Goal: Information Seeking & Learning: Learn about a topic

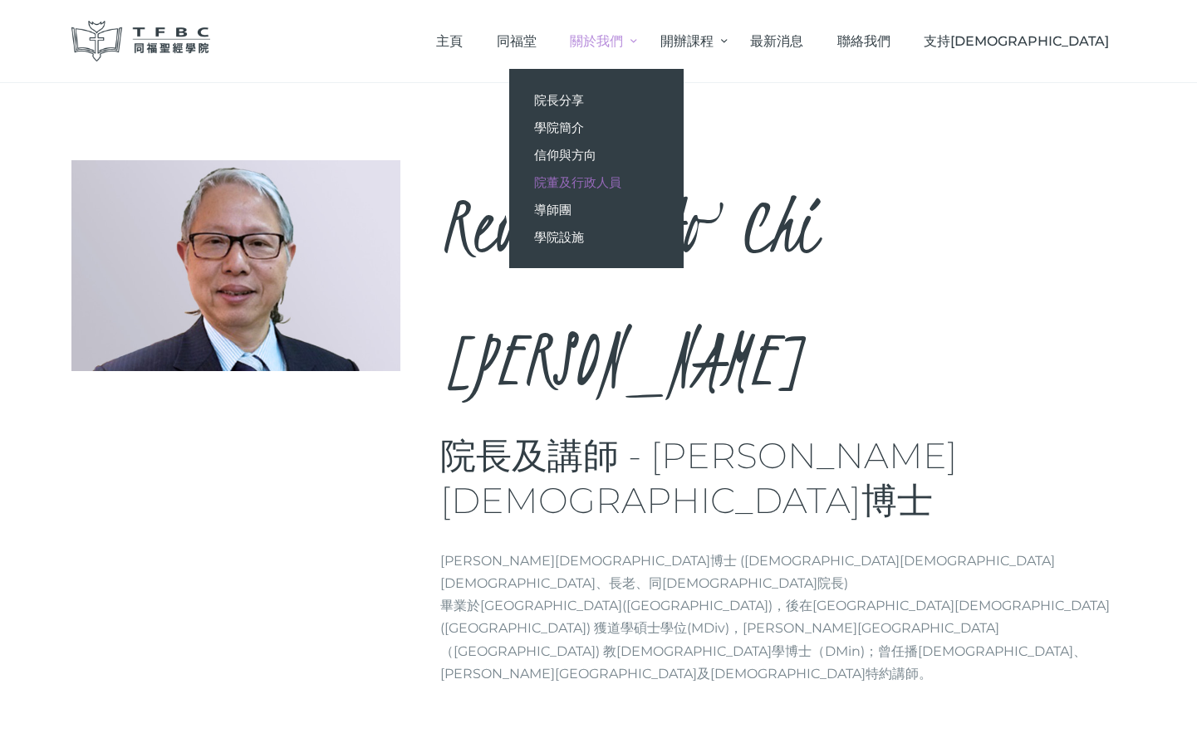
click at [621, 175] on span "院董及行政人員" at bounding box center [577, 182] width 87 height 16
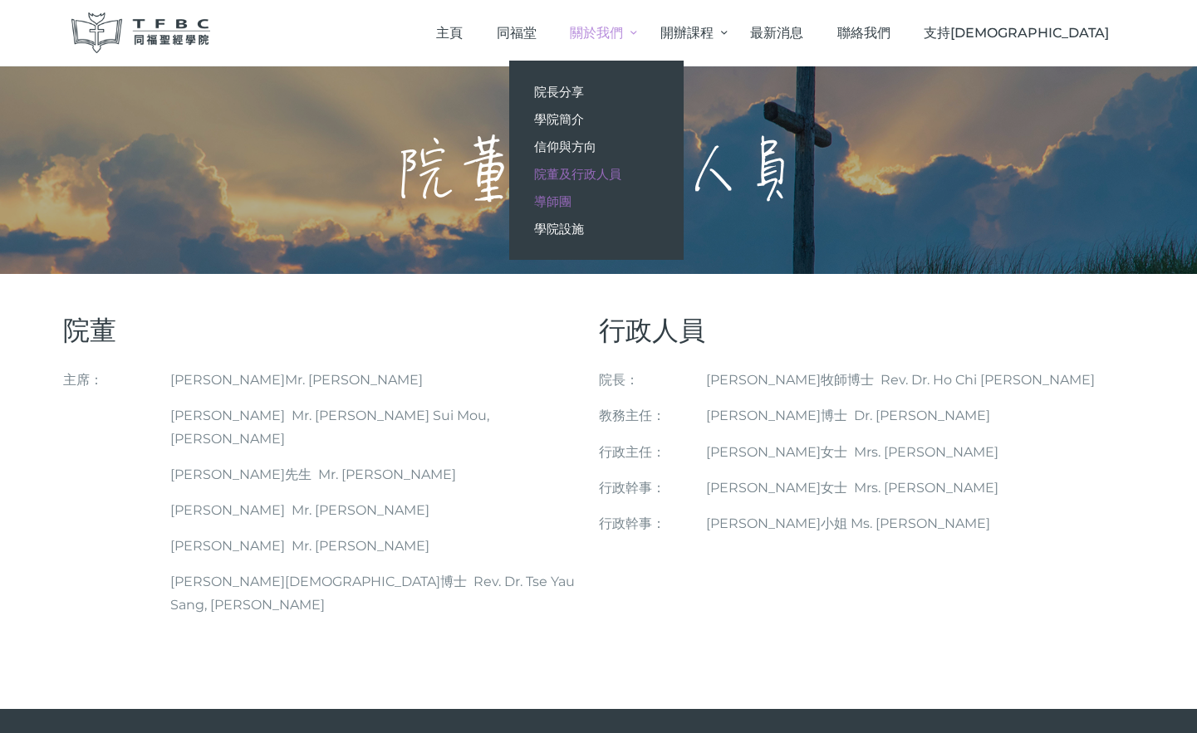
click at [684, 189] on link "導師團" at bounding box center [596, 201] width 174 height 27
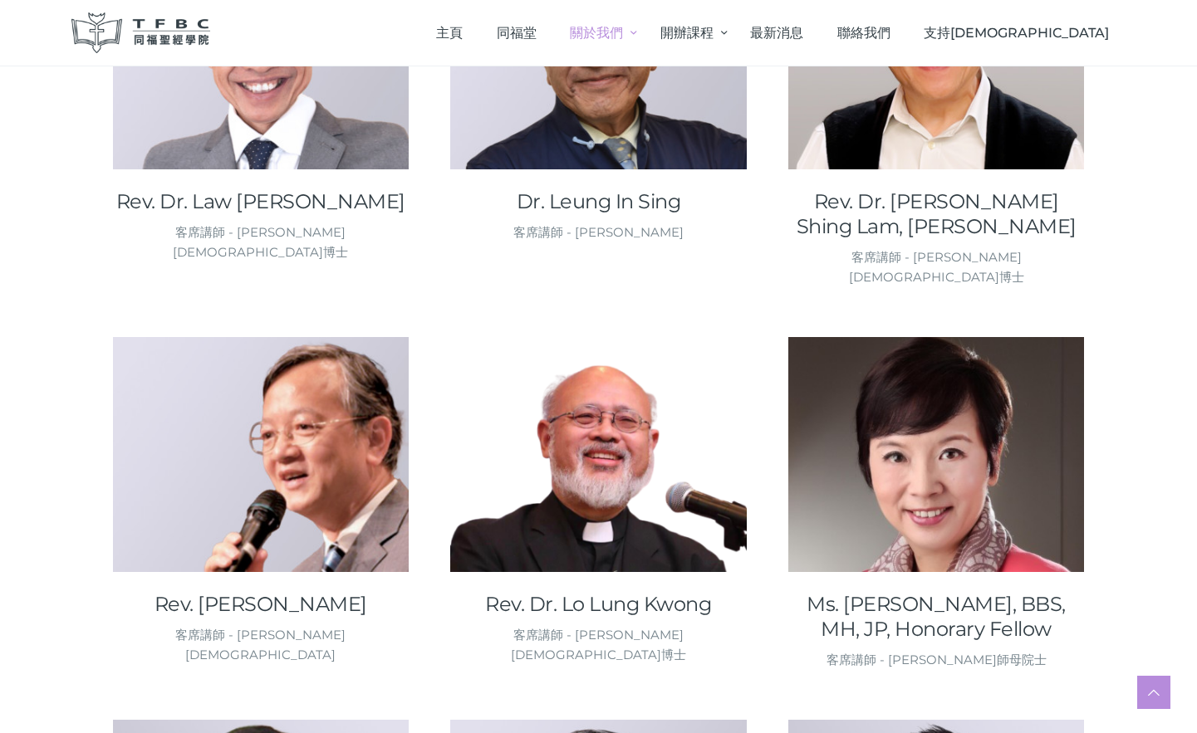
scroll to position [1744, 0]
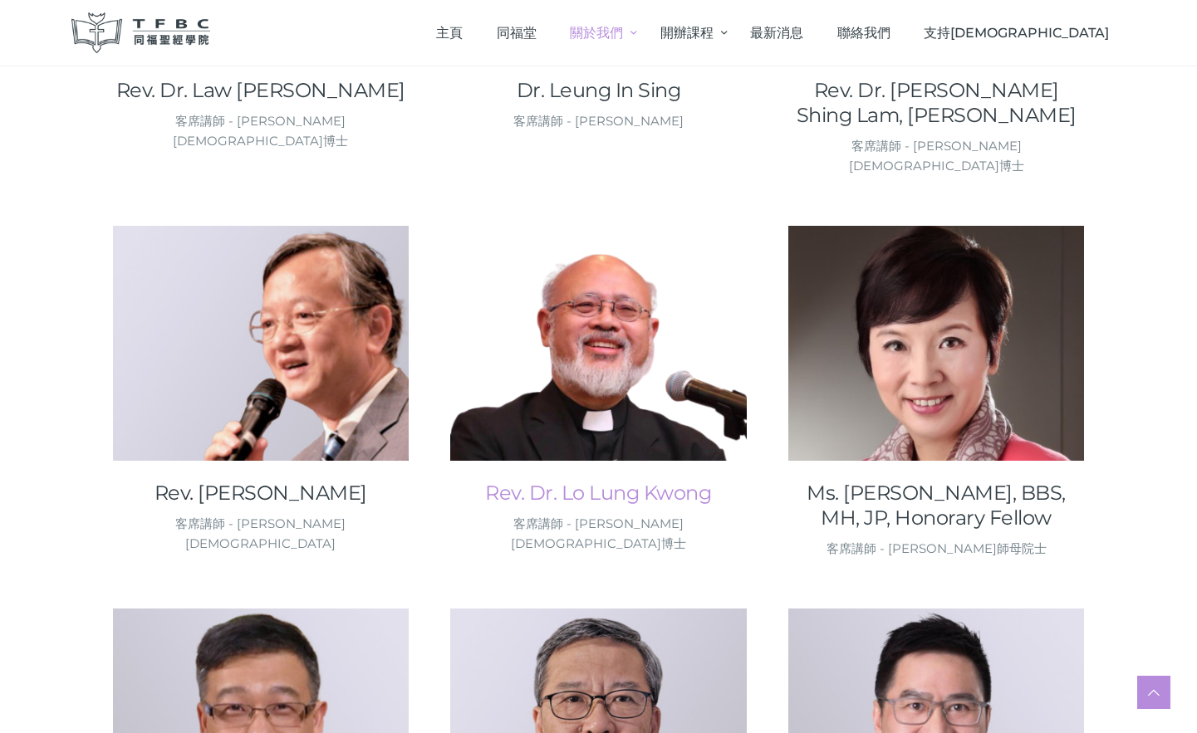
click at [623, 481] on link "Rev. Dr. Lo Lung Kwong" at bounding box center [598, 493] width 297 height 25
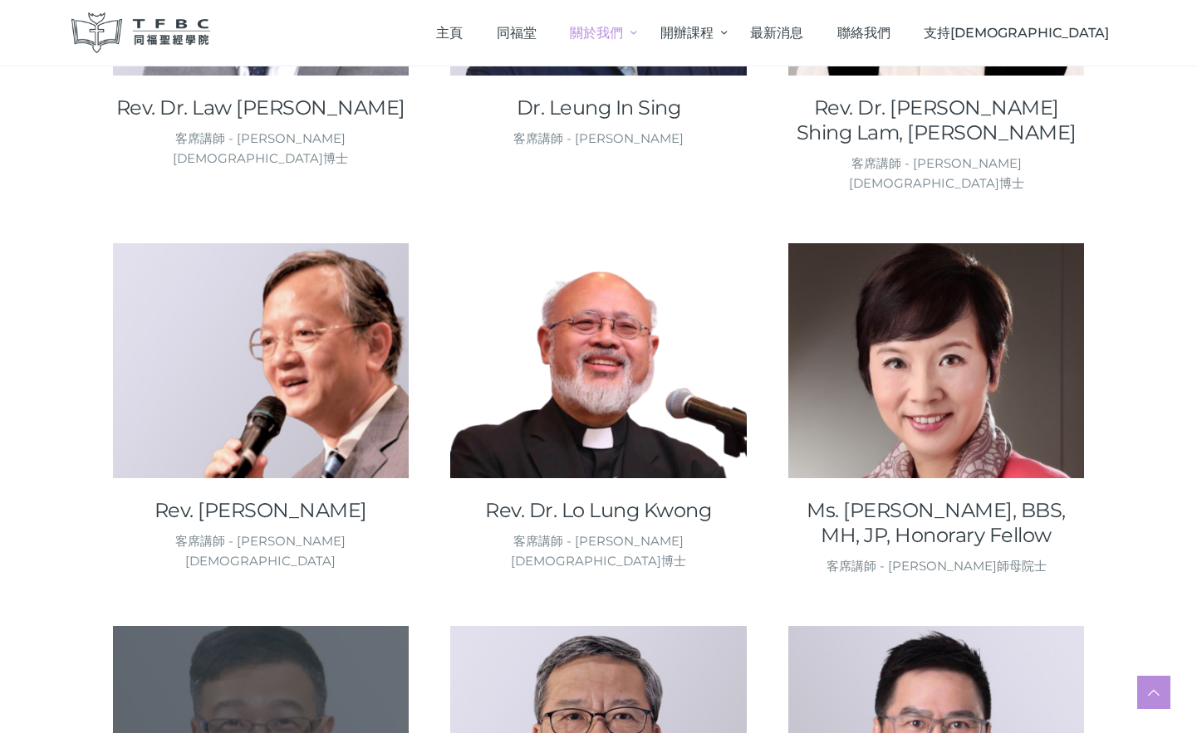
scroll to position [1661, 0]
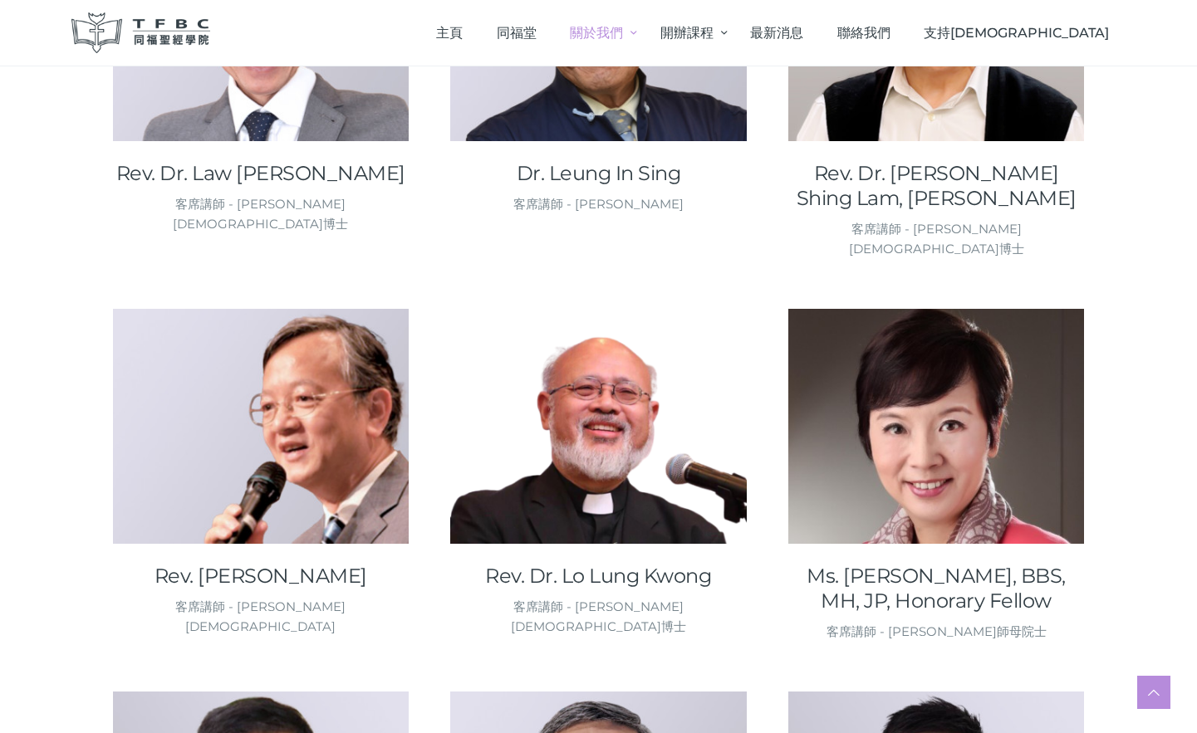
click at [282, 564] on link "Rev. Li Wai Kin, Stewart" at bounding box center [261, 576] width 297 height 25
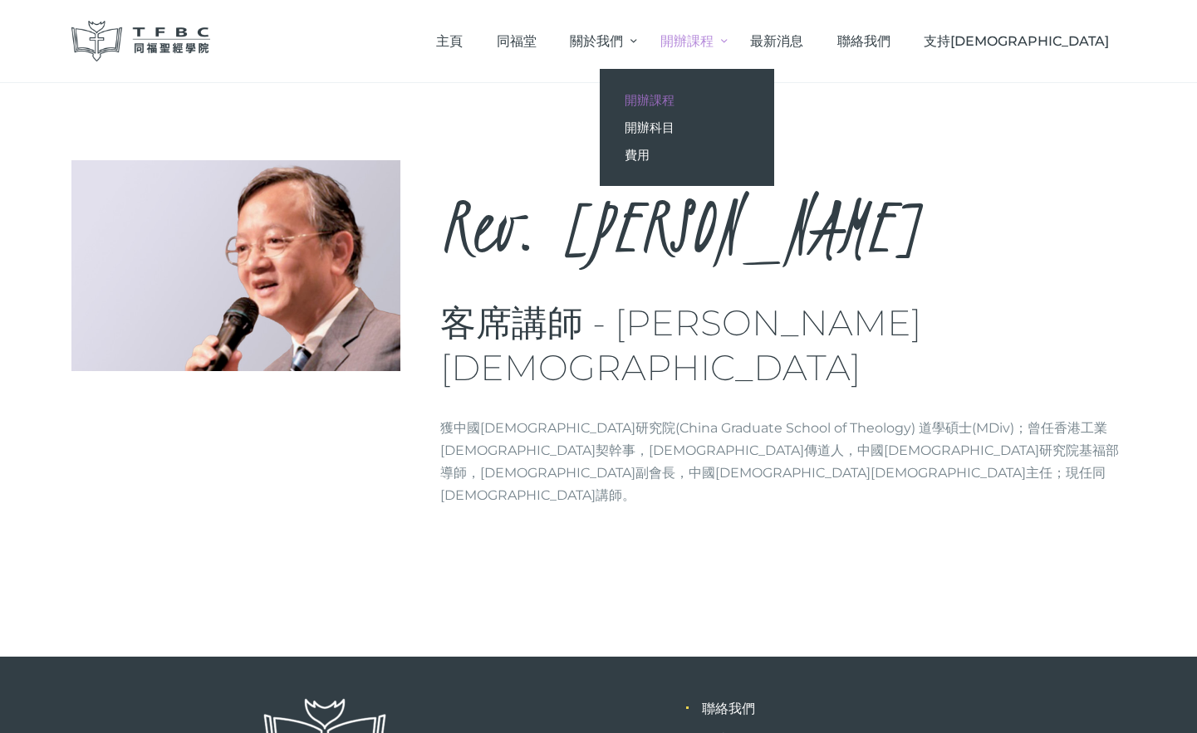
click at [674, 99] on span "開辦課程" at bounding box center [650, 100] width 50 height 16
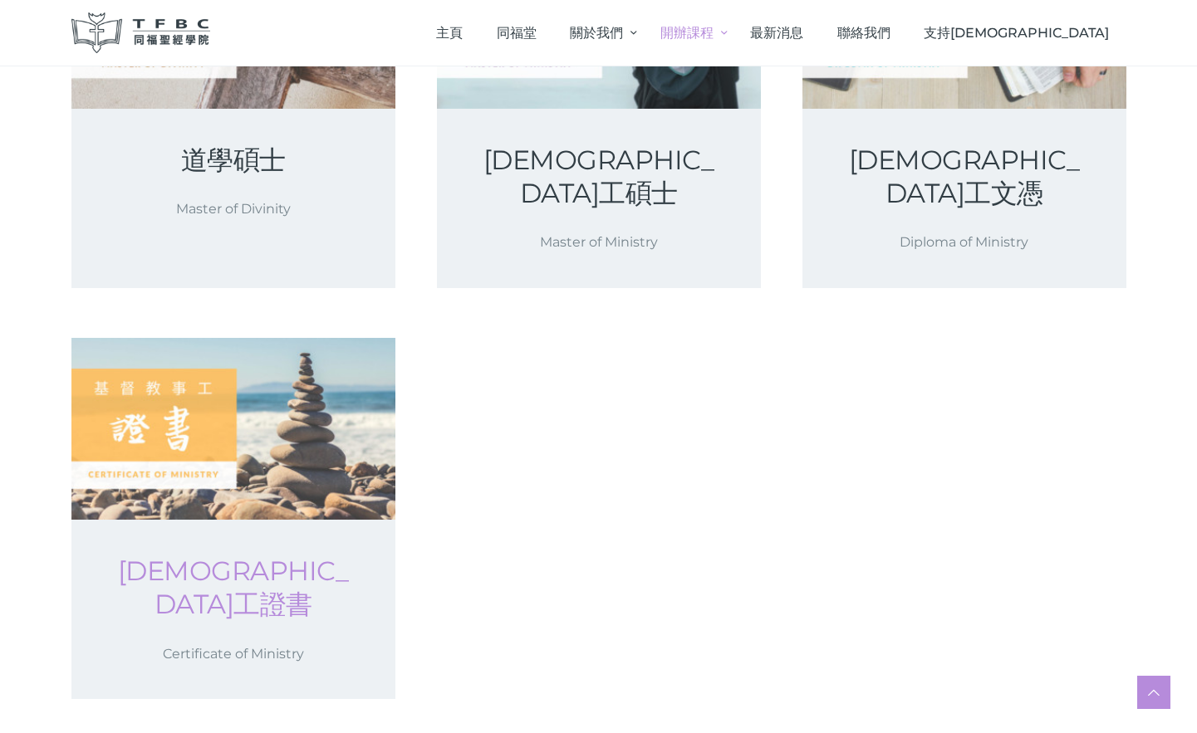
scroll to position [83, 0]
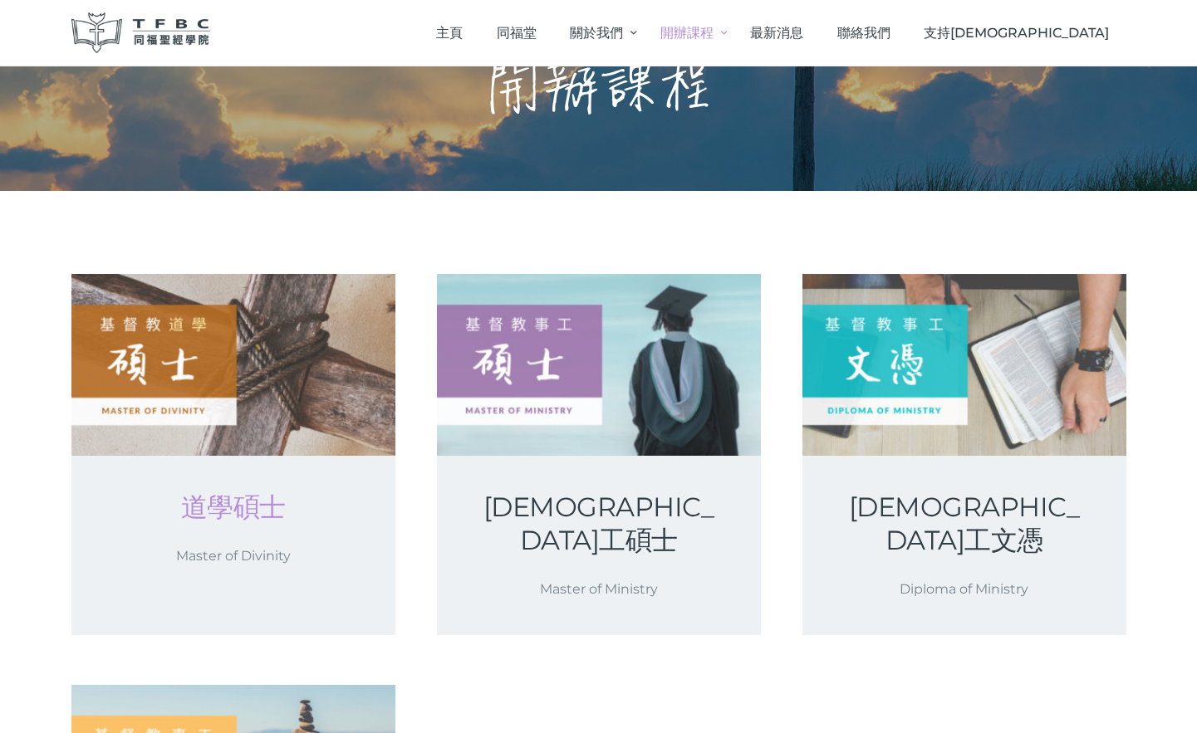
click at [202, 504] on link "道學碩士" at bounding box center [233, 507] width 244 height 33
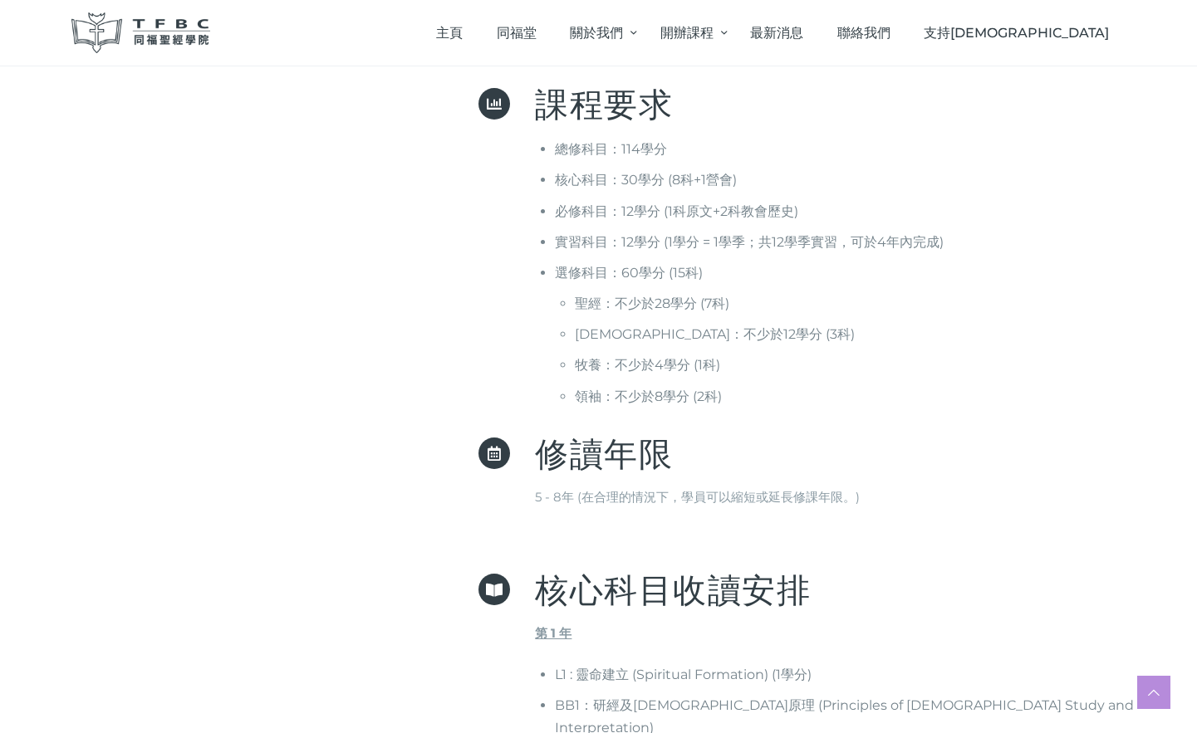
scroll to position [83, 0]
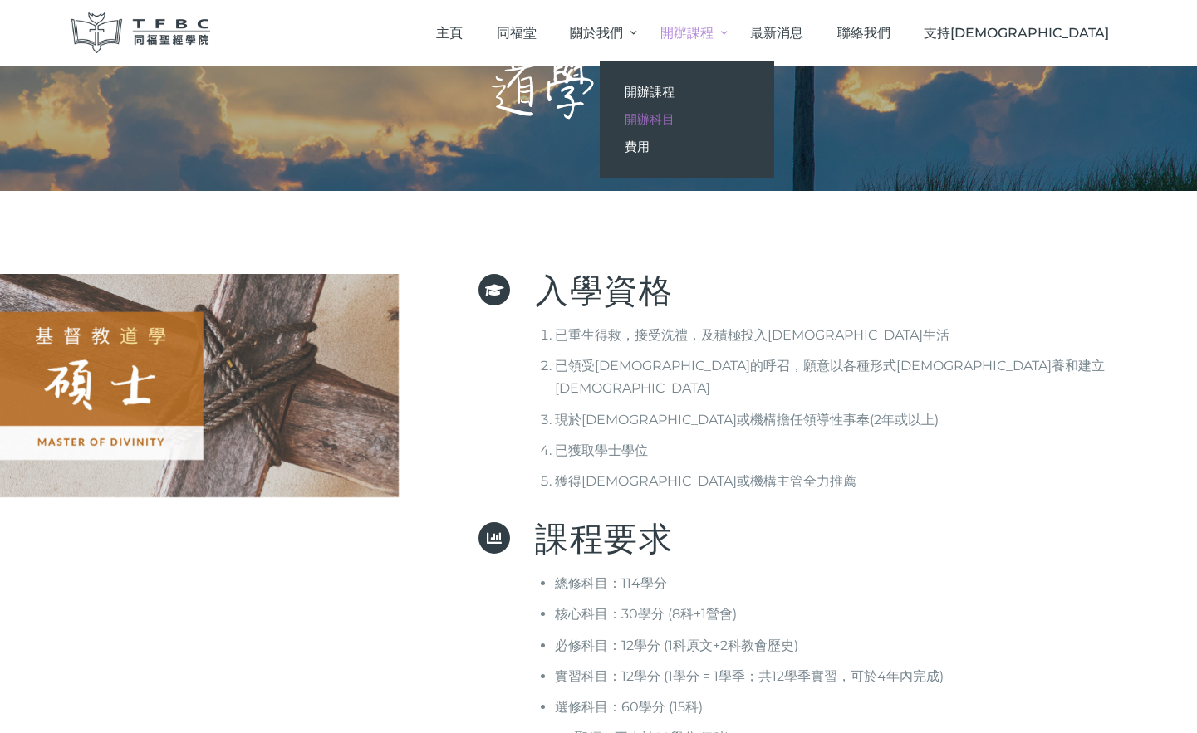
click at [774, 121] on link "開辦科目" at bounding box center [687, 118] width 174 height 27
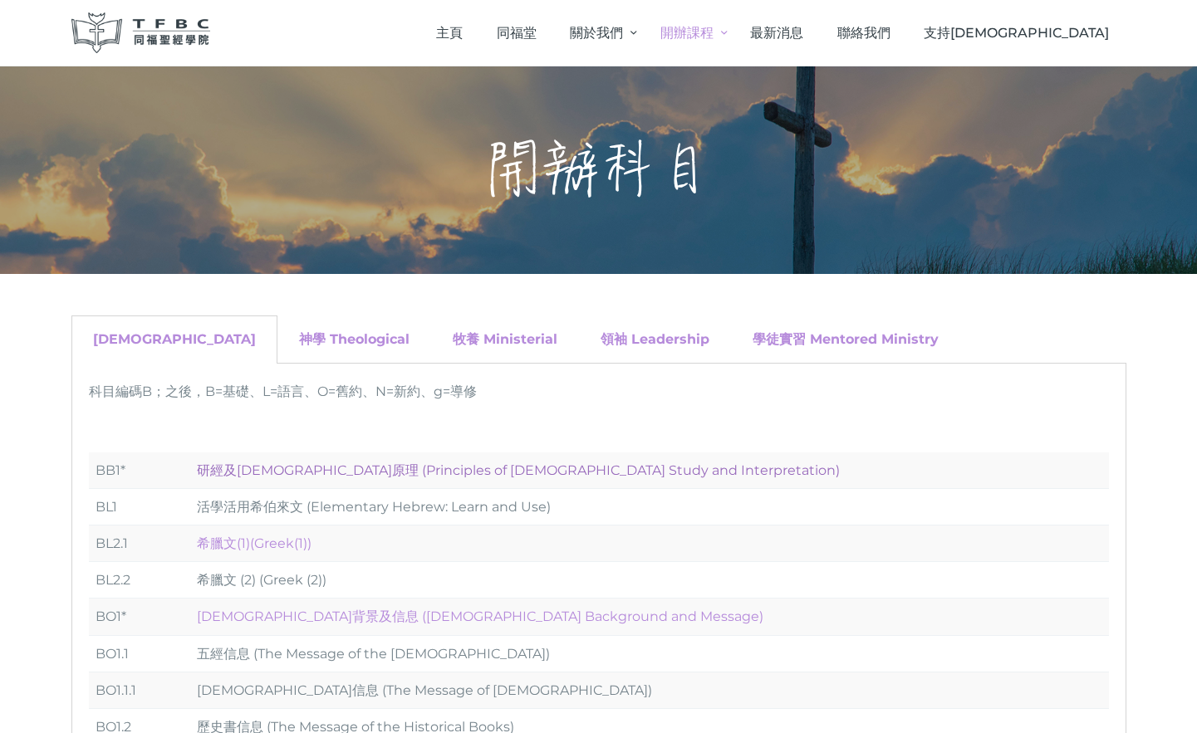
click at [249, 463] on link "研經及釋經原理 (Principles of Biblical Study and Interpretation)" at bounding box center [518, 471] width 643 height 16
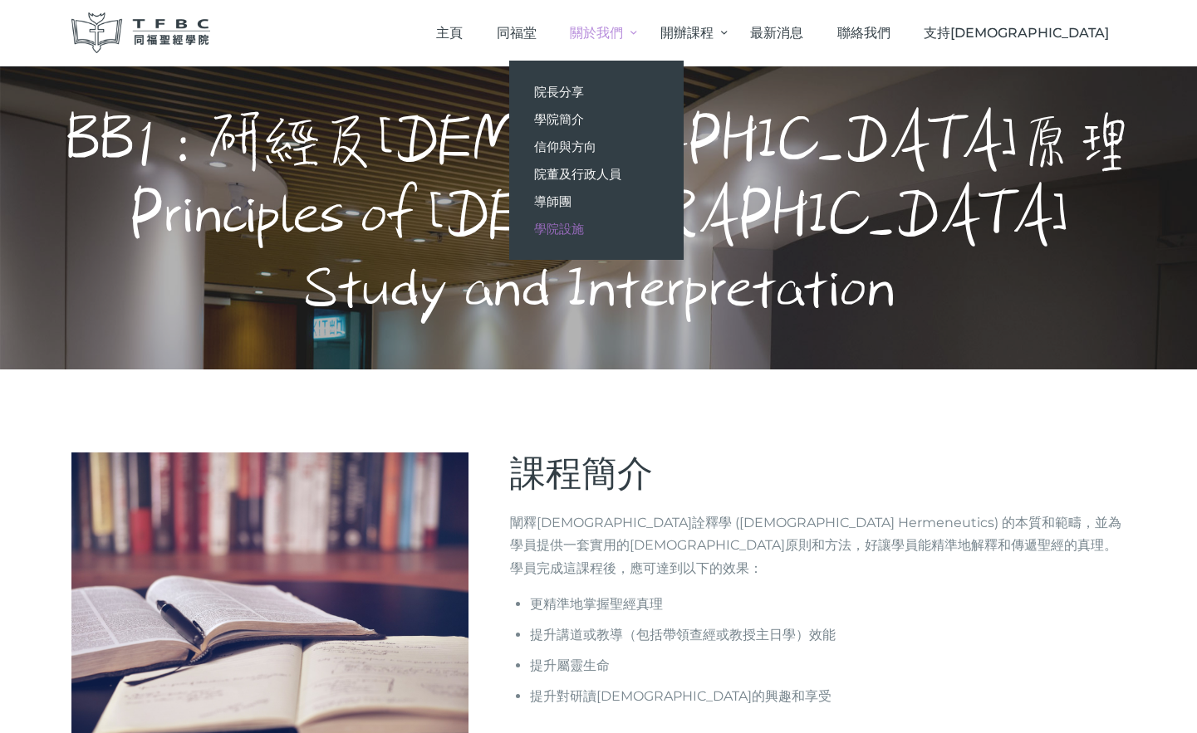
click at [684, 224] on link "學院設施" at bounding box center [596, 228] width 174 height 27
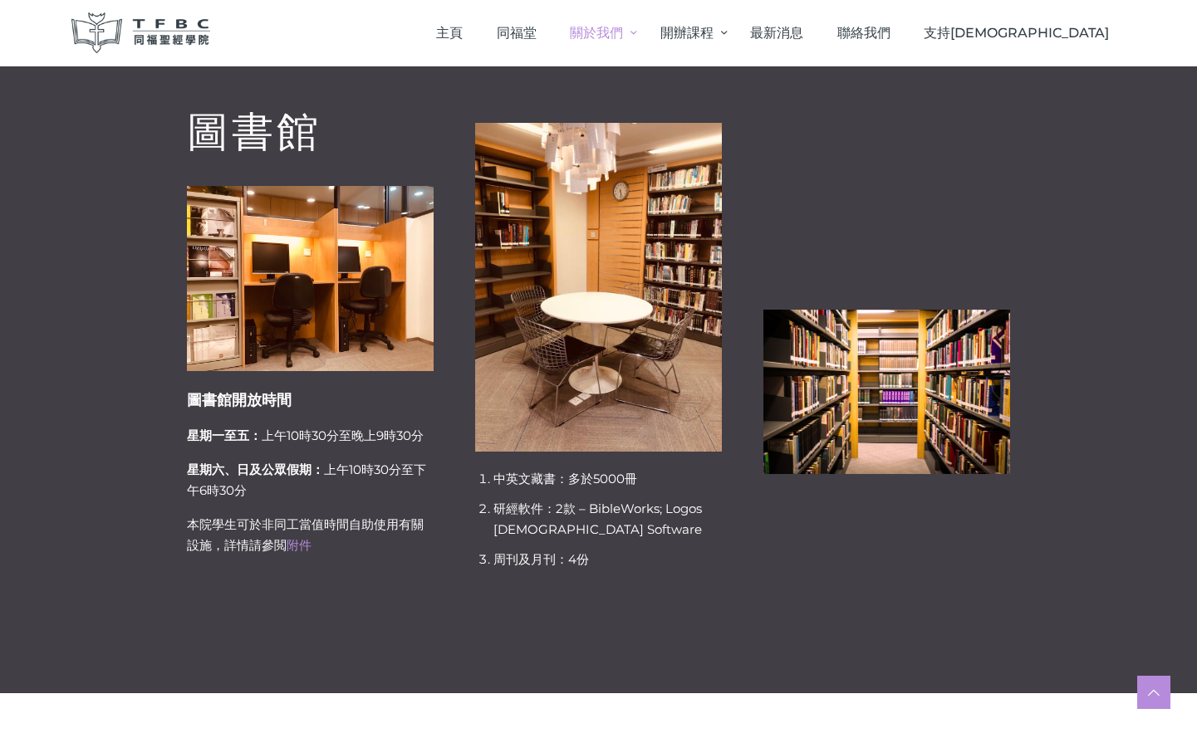
scroll to position [249, 0]
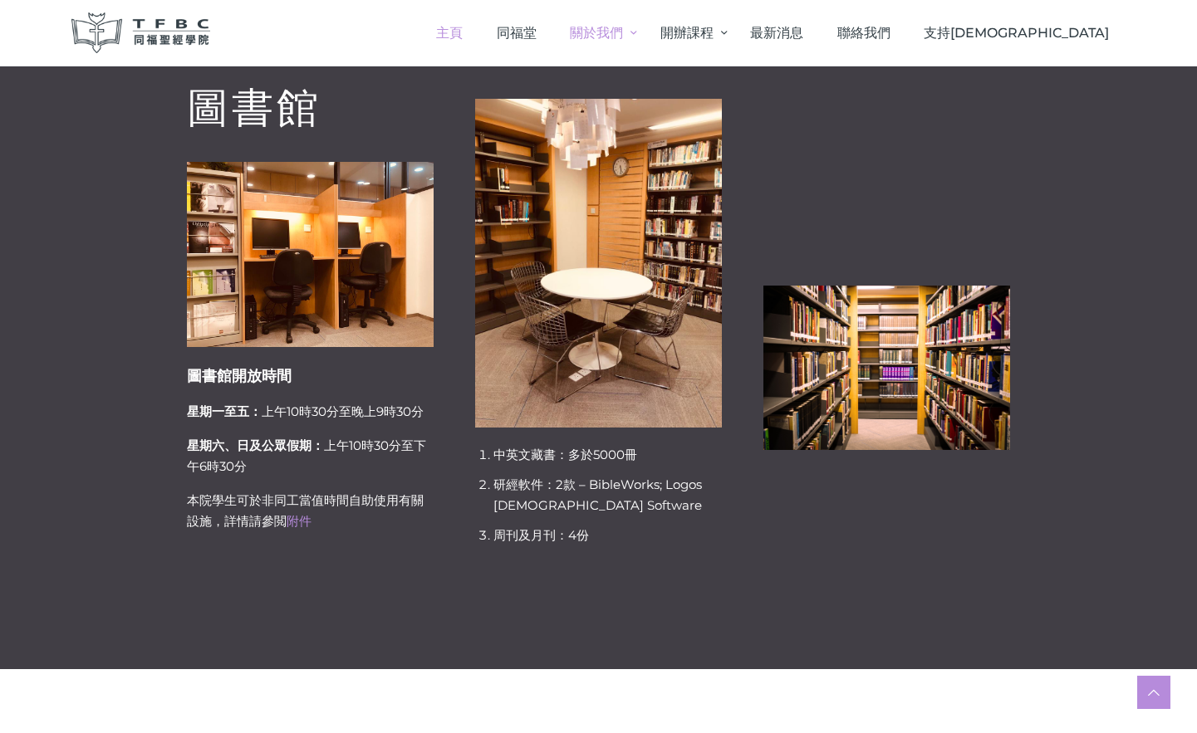
click at [463, 34] on span "主頁" at bounding box center [449, 33] width 27 height 16
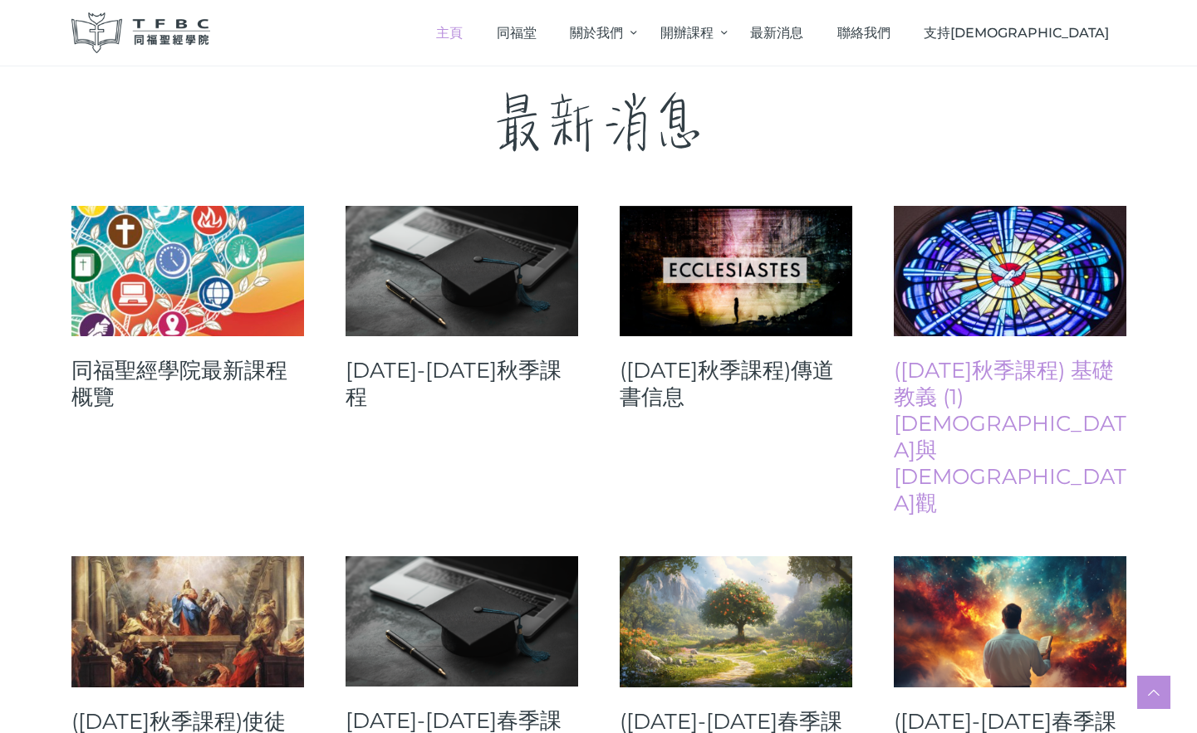
scroll to position [581, 0]
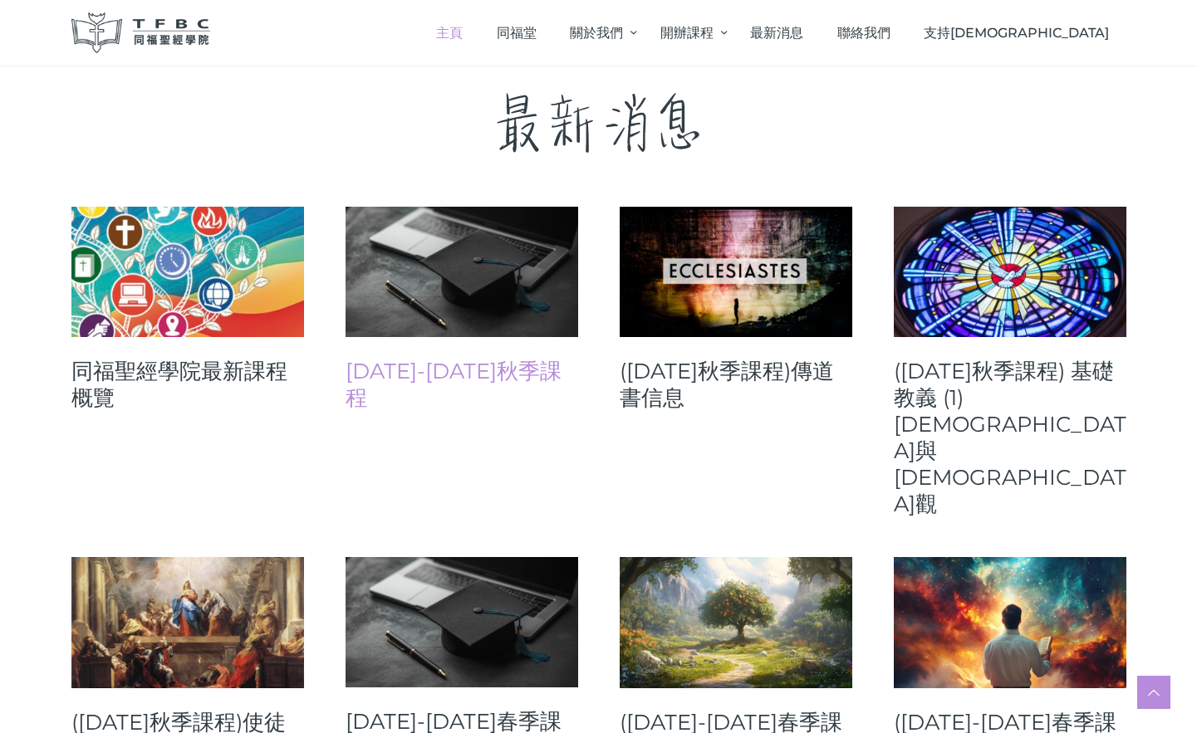
click at [521, 363] on link "2025-26年秋季課程" at bounding box center [462, 384] width 233 height 53
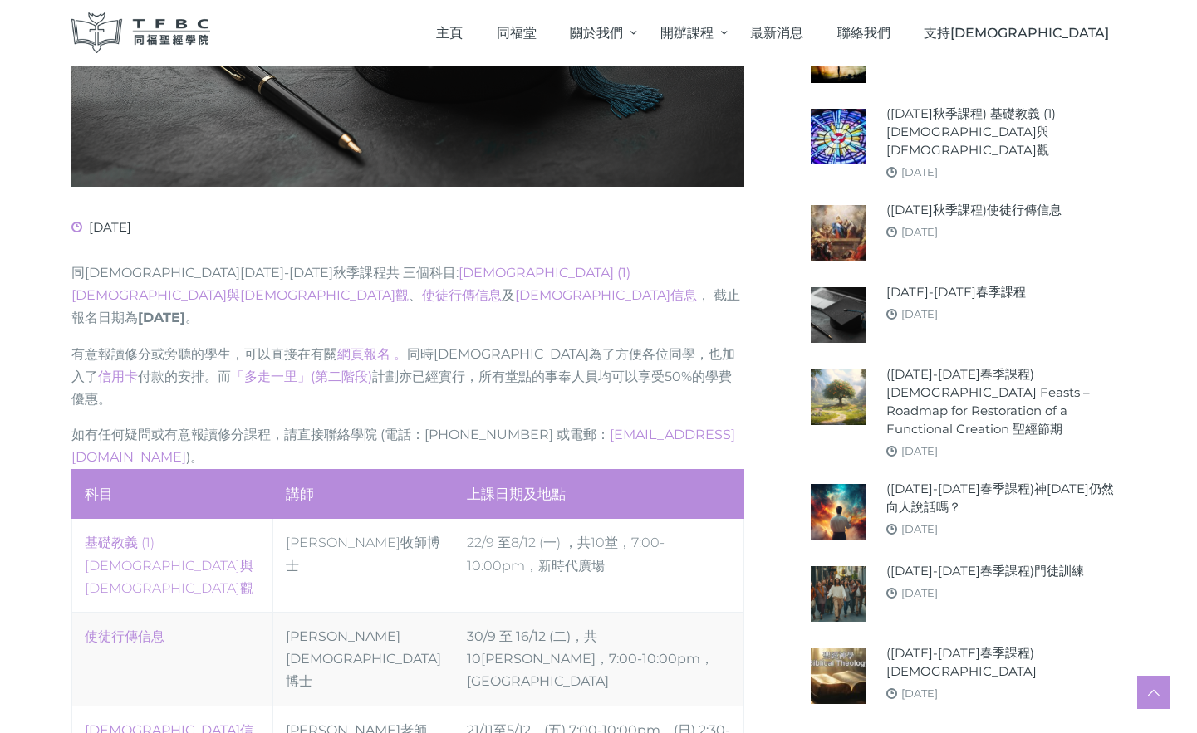
scroll to position [581, 0]
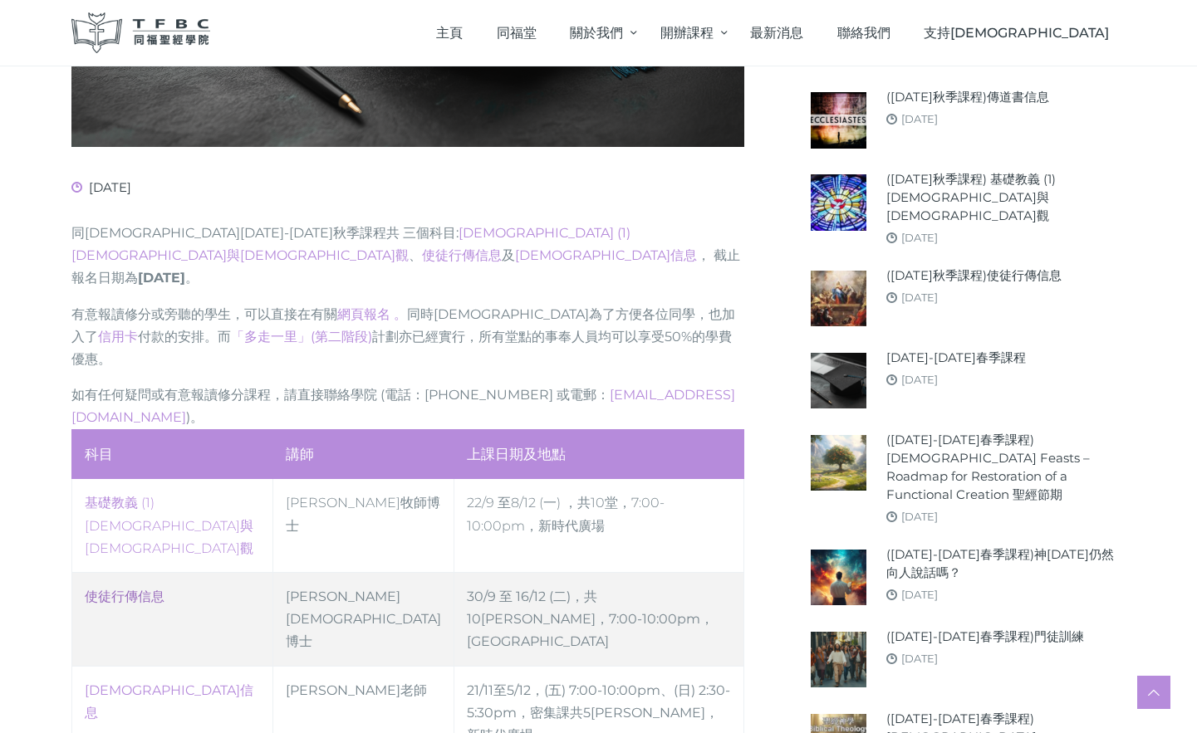
click at [125, 589] on link "使徒行傳信息" at bounding box center [125, 597] width 80 height 16
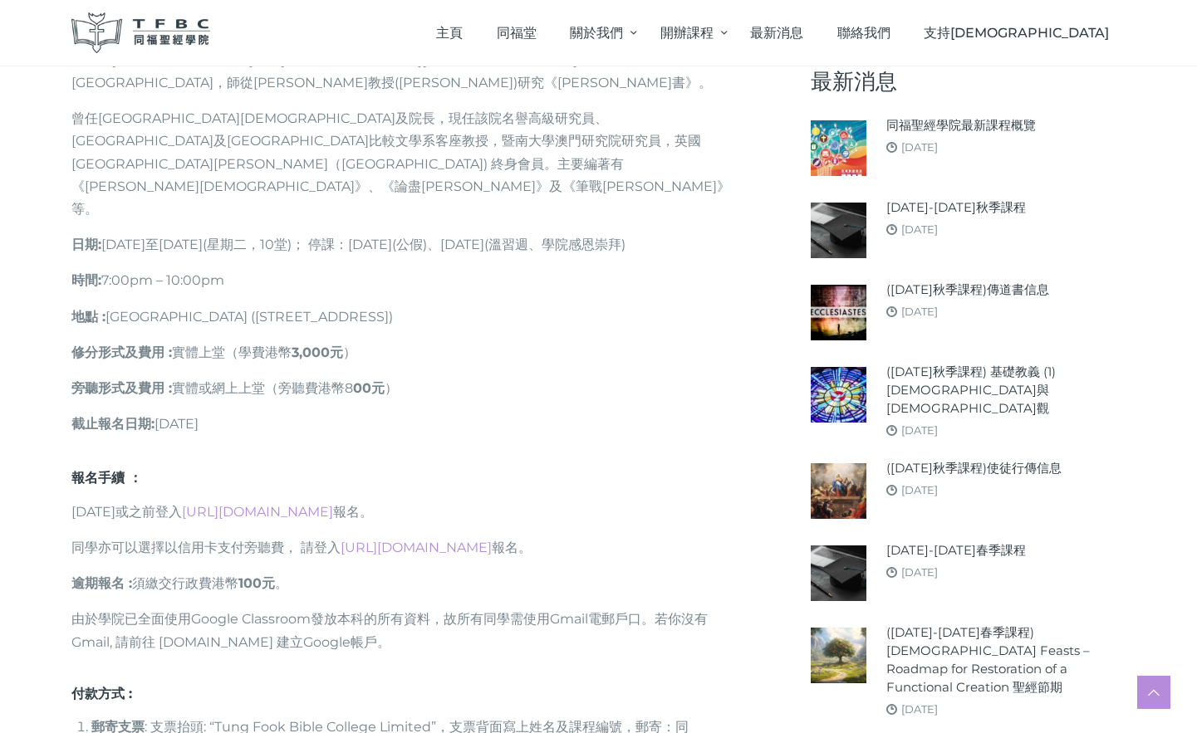
scroll to position [1578, 0]
